Goal: Information Seeking & Learning: Learn about a topic

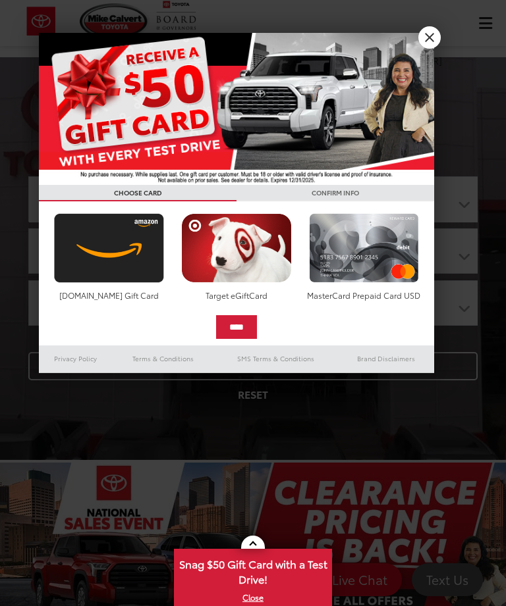
select select "******"
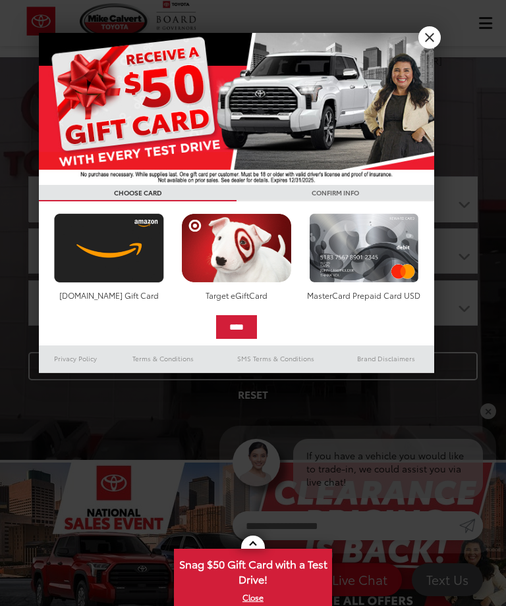
click at [434, 36] on link "X" at bounding box center [429, 37] width 22 height 22
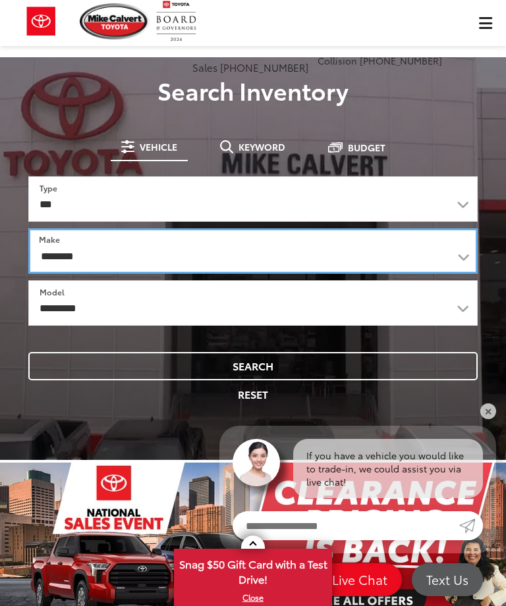
click at [64, 247] on select "******** ******" at bounding box center [252, 250] width 449 height 45
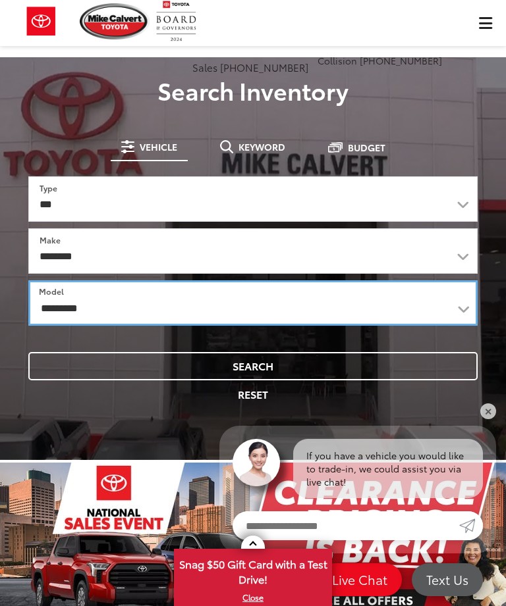
click at [195, 315] on select "**********" at bounding box center [252, 302] width 449 height 45
select select "******"
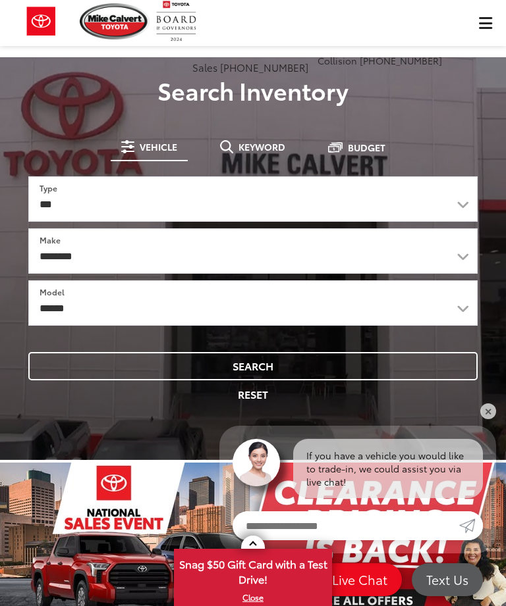
click at [231, 368] on button "Search" at bounding box center [252, 366] width 449 height 28
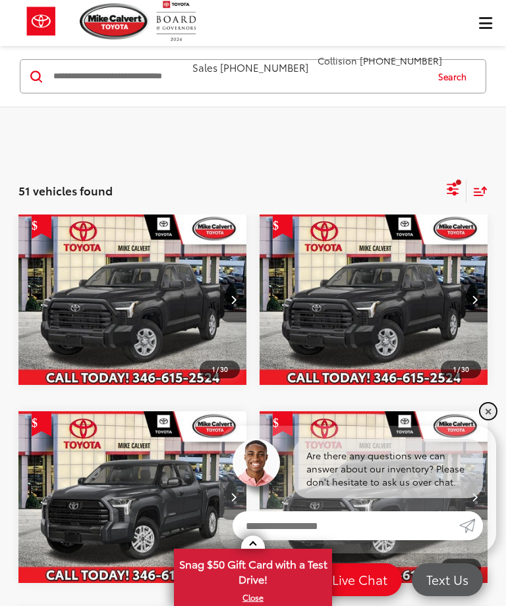
click at [487, 411] on link "✕" at bounding box center [488, 411] width 16 height 16
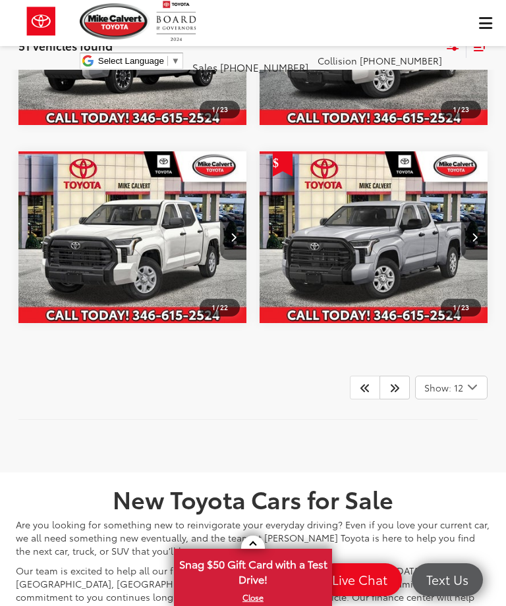
scroll to position [948, 0]
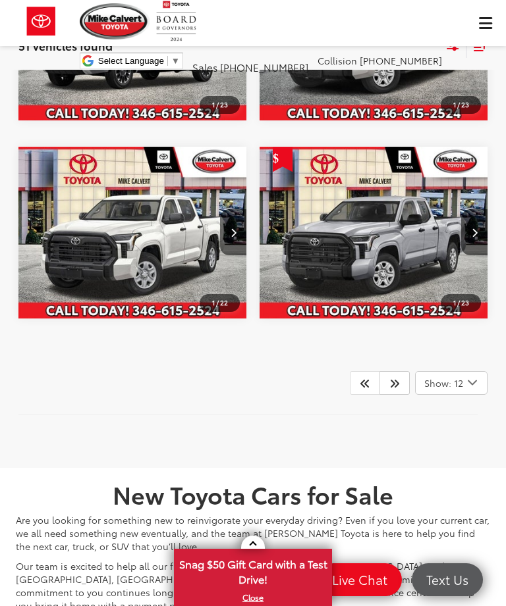
click at [468, 386] on icon "Select number of vehicles per page" at bounding box center [472, 383] width 16 height 16
click at [392, 385] on icon "Next" at bounding box center [394, 383] width 11 height 11
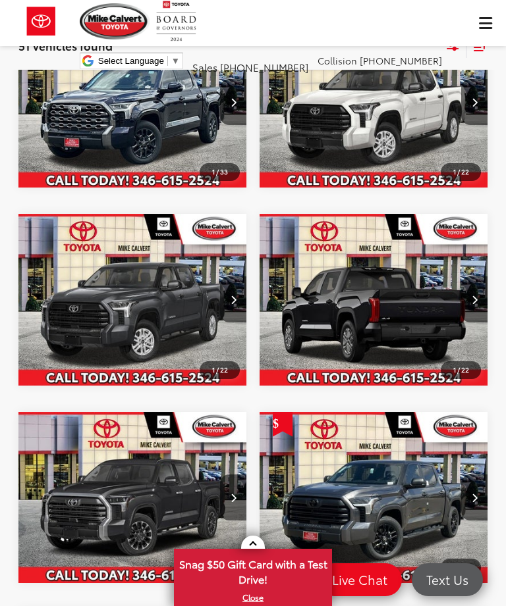
scroll to position [104, 0]
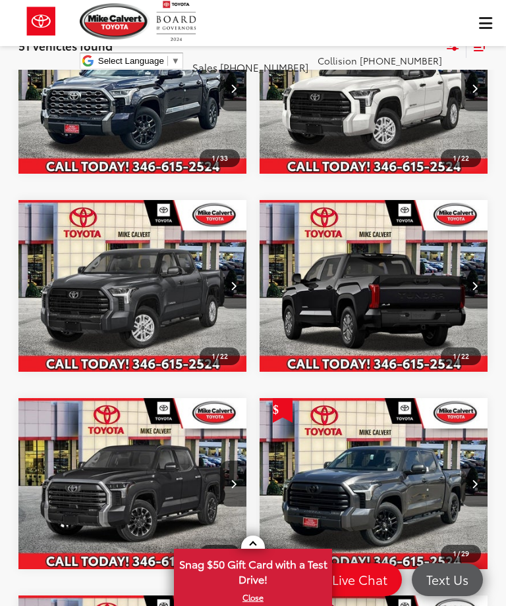
click at [396, 499] on img "2026 Toyota Tundra SR5 0" at bounding box center [374, 484] width 230 height 172
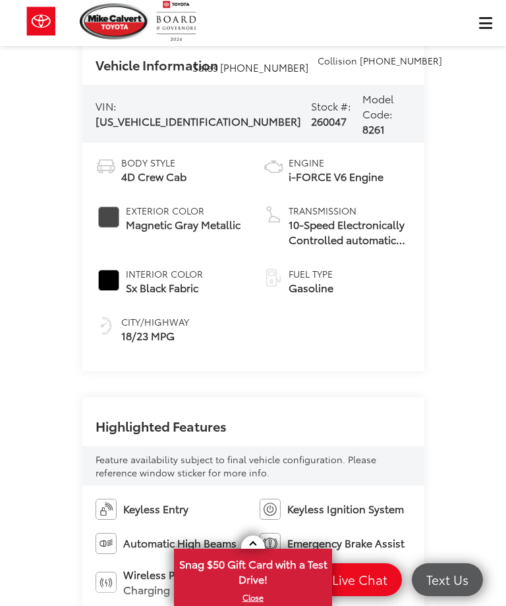
scroll to position [1239, 0]
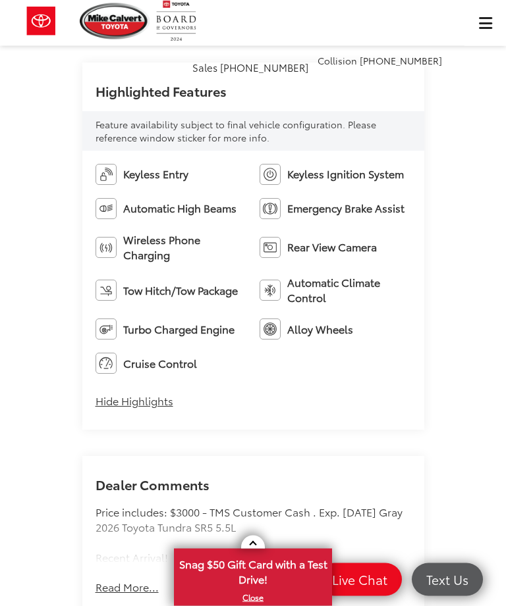
click at [111, 581] on button "Read More..." at bounding box center [126, 588] width 63 height 15
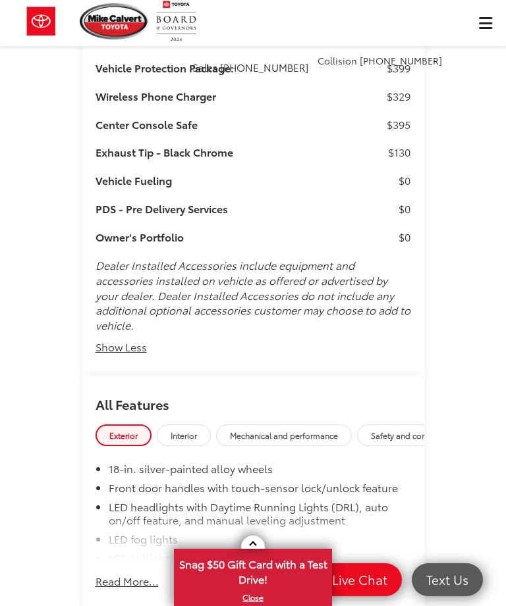
scroll to position [2911, 0]
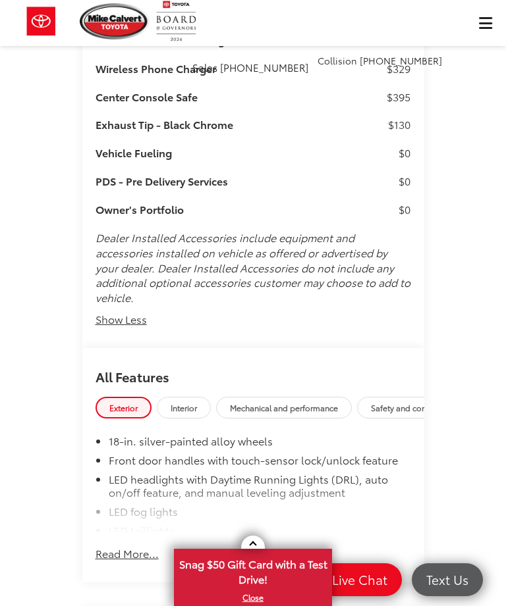
click at [115, 533] on button "Read More..." at bounding box center [126, 547] width 63 height 28
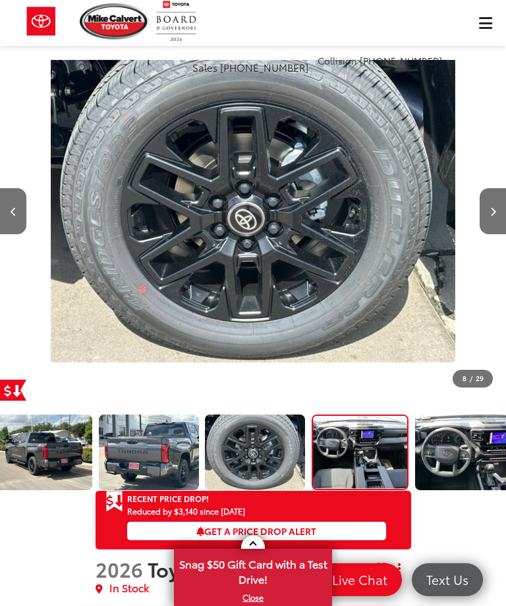
scroll to position [0, 0]
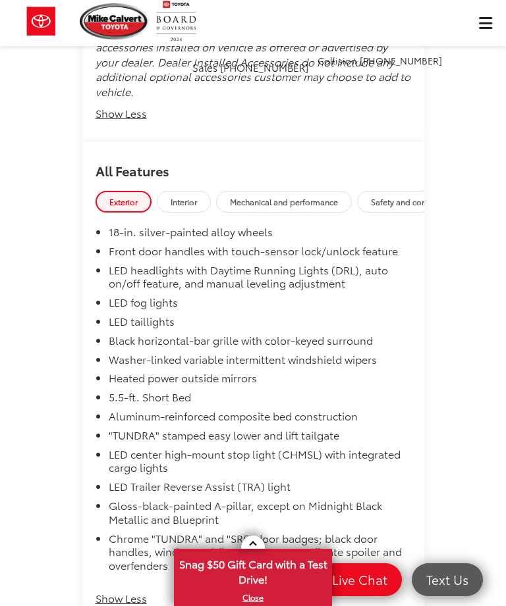
click at [265, 196] on span "Mechanical and performance" at bounding box center [284, 201] width 108 height 11
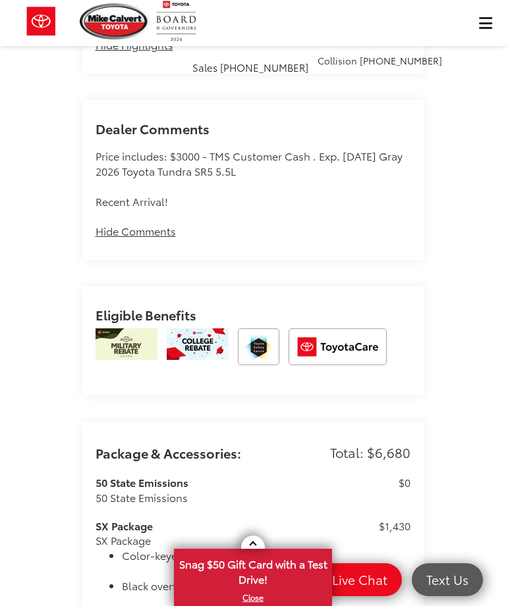
scroll to position [1902, 0]
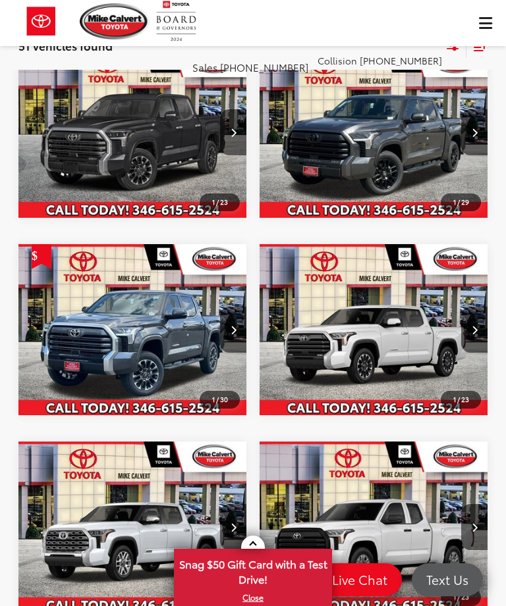
scroll to position [683, 0]
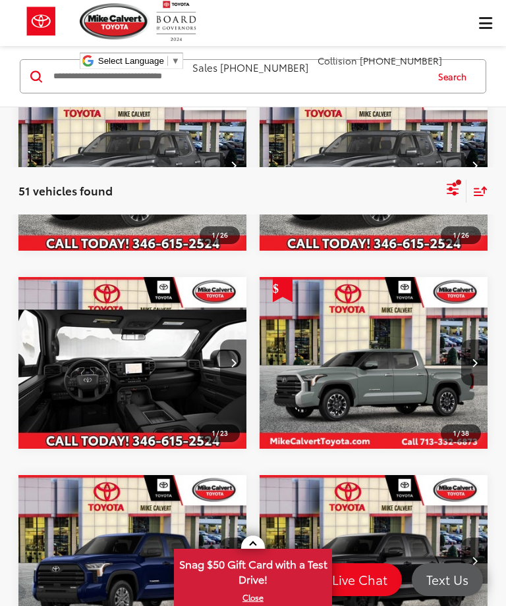
scroll to position [134, 0]
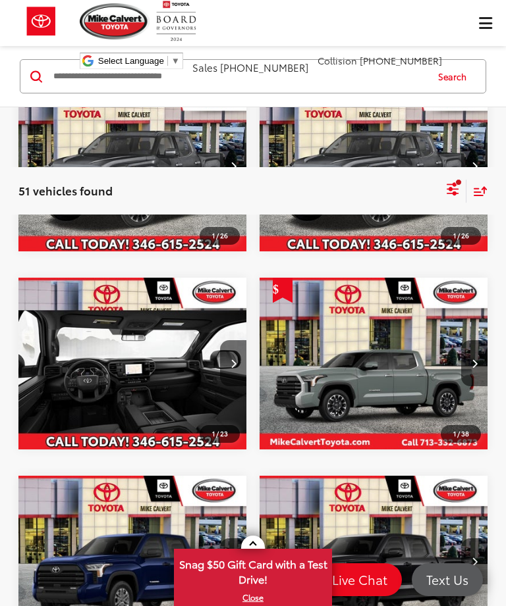
click at [305, 367] on img "2026 Toyota Tundra Limited 0" at bounding box center [374, 364] width 230 height 172
